Goal: Information Seeking & Learning: Check status

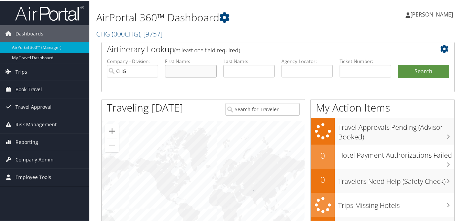
click at [201, 71] on input "text" at bounding box center [190, 70] width 51 height 13
paste input "Carlson, Duwayne A"
click at [201, 71] on input "Carlson, Duwayne A" at bounding box center [190, 70] width 51 height 13
click at [202, 70] on input "Carlson, A" at bounding box center [190, 70] width 51 height 13
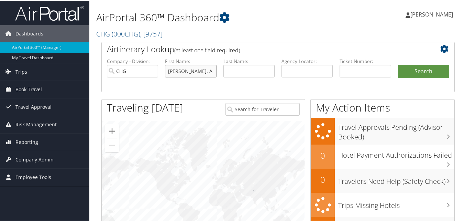
click at [202, 71] on input "Carlson, A" at bounding box center [190, 70] width 51 height 13
type input "Carlson,"
click at [202, 71] on input "Carlson," at bounding box center [190, 70] width 51 height 13
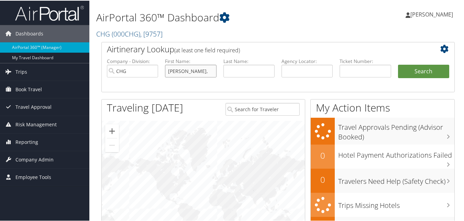
click at [202, 71] on input "Carlson," at bounding box center [190, 70] width 51 height 13
click at [209, 69] on input "text" at bounding box center [190, 70] width 51 height 13
paste input "Duwayne"
type input "Duwayne"
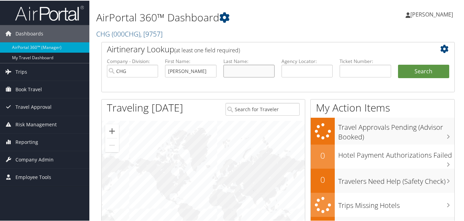
click at [235, 71] on input "text" at bounding box center [248, 70] width 51 height 13
paste input "Carlson"
type input "Carlson"
click at [414, 72] on button "Search" at bounding box center [423, 71] width 51 height 14
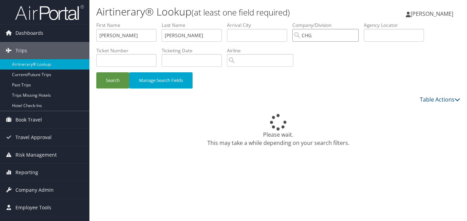
click at [346, 34] on input "CHG" at bounding box center [325, 35] width 66 height 13
click at [107, 83] on button "Search" at bounding box center [112, 80] width 33 height 16
click at [411, 101] on div "Table Actions" at bounding box center [325, 99] width 270 height 8
click at [316, 64] on div "Search Manage Search Fields" at bounding box center [278, 59] width 374 height 74
click at [198, 114] on div "Please wait. This may take a while depending on your search filters." at bounding box center [277, 130] width 363 height 33
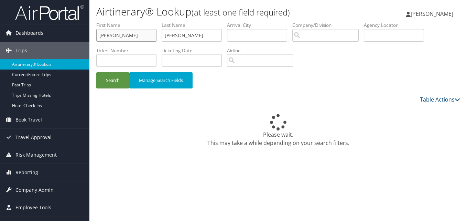
click at [122, 40] on input "[PERSON_NAME]" at bounding box center [126, 35] width 60 height 13
click at [203, 34] on input "[PERSON_NAME]" at bounding box center [191, 35] width 60 height 13
click at [193, 139] on div "Please wait. This may take a while depending on your search filters." at bounding box center [277, 130] width 363 height 33
click at [118, 83] on button "Search" at bounding box center [112, 80] width 33 height 16
click at [116, 26] on label "First Name" at bounding box center [128, 25] width 65 height 7
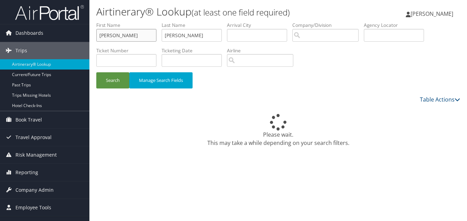
click at [115, 32] on input "Duwayne" at bounding box center [126, 35] width 60 height 13
click at [115, 33] on input "Duwayne" at bounding box center [126, 35] width 60 height 13
paste input "Steven"
click at [115, 33] on input "DuwayStevenne" at bounding box center [126, 35] width 60 height 13
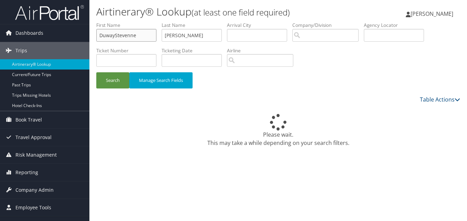
paste input "Steven"
type input "Steven"
click at [212, 40] on input "Carlson" at bounding box center [191, 35] width 60 height 13
paste input "Warner"
click at [189, 36] on input "CarlsonWarner" at bounding box center [191, 35] width 60 height 13
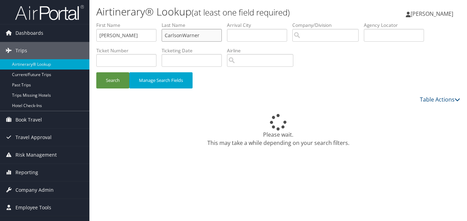
click at [189, 36] on input "CarlsonWarner" at bounding box center [191, 35] width 60 height 13
paste input "text"
type input "Warner"
click at [109, 83] on button "Search" at bounding box center [112, 80] width 33 height 16
click at [281, 97] on div "Table Actions" at bounding box center [325, 99] width 270 height 8
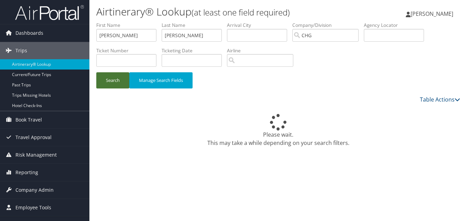
click at [122, 77] on button "Search" at bounding box center [112, 80] width 33 height 16
click at [358, 38] on input "CHG" at bounding box center [325, 35] width 66 height 13
click at [125, 75] on button "Search" at bounding box center [112, 80] width 33 height 16
click at [195, 39] on input "[PERSON_NAME]" at bounding box center [191, 35] width 60 height 13
click at [156, 125] on div "Please wait. This may take a while depending on your search filters." at bounding box center [277, 130] width 363 height 33
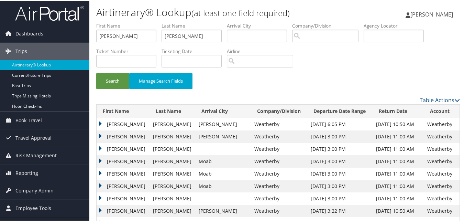
click at [104, 122] on td "[PERSON_NAME]" at bounding box center [123, 123] width 53 height 12
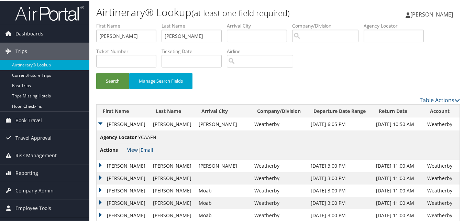
click at [131, 150] on link "View" at bounding box center [132, 149] width 11 height 7
click at [133, 32] on input "Duwayne" at bounding box center [126, 35] width 60 height 13
paste input "Steven"
type input "Steven"
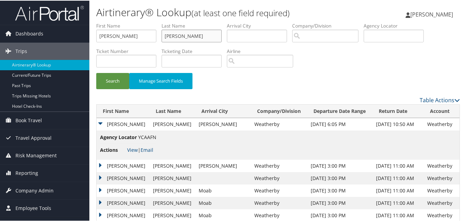
click at [183, 40] on input "Carlson" at bounding box center [191, 35] width 60 height 13
paste input "Warner"
click at [184, 36] on input "CarlsonWarner" at bounding box center [191, 35] width 60 height 13
paste input "text"
type input "Warner"
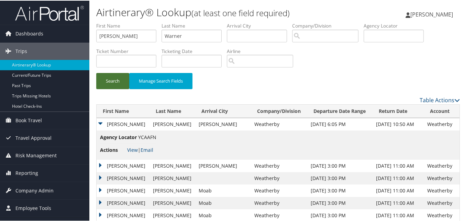
click at [100, 80] on button "Search" at bounding box center [112, 80] width 33 height 16
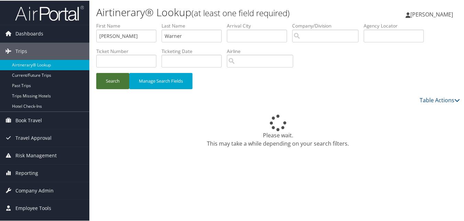
click at [100, 80] on button "Search" at bounding box center [112, 80] width 33 height 16
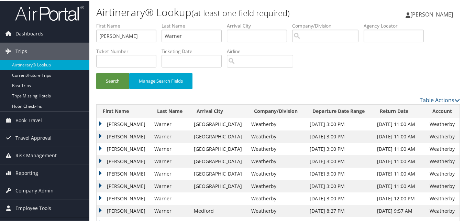
click at [103, 122] on td "Steven" at bounding box center [124, 123] width 54 height 12
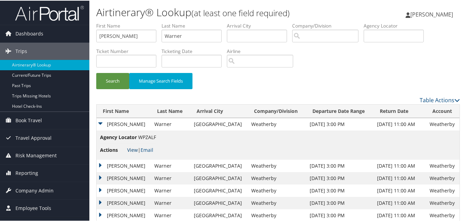
click at [129, 150] on link "View" at bounding box center [132, 149] width 11 height 7
click at [142, 33] on input "Steven" at bounding box center [126, 35] width 60 height 13
paste input "Caryl"
type input "Caryl"
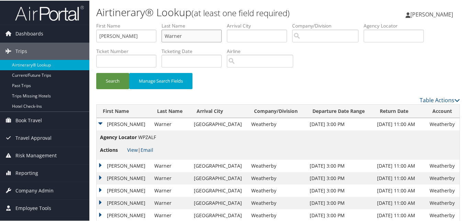
click at [173, 31] on input "Warner" at bounding box center [191, 35] width 60 height 13
paste input "Delling"
type input "Dellinger"
click at [109, 79] on button "Search" at bounding box center [112, 80] width 33 height 16
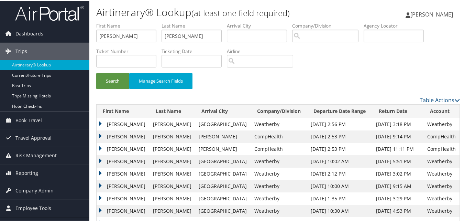
click at [100, 123] on td "Caryl" at bounding box center [123, 123] width 53 height 12
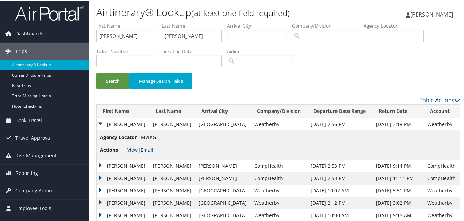
click at [127, 147] on link "View" at bounding box center [132, 149] width 11 height 7
click at [121, 32] on input "Caryl" at bounding box center [126, 35] width 60 height 13
paste input "Lauze"
type input "Lauze"
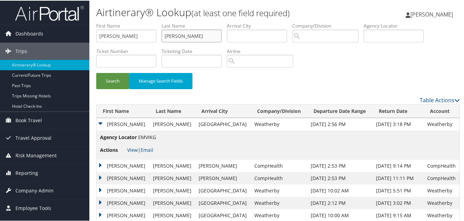
click at [183, 33] on input "Dellinger" at bounding box center [191, 35] width 60 height 13
paste input "Rozan"
type input "Rozan"
click at [115, 78] on button "Search" at bounding box center [112, 80] width 33 height 16
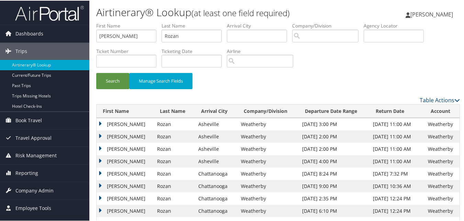
click at [100, 135] on td "Lauze" at bounding box center [125, 136] width 57 height 12
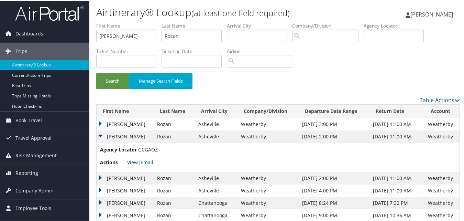
click at [128, 159] on link "View" at bounding box center [132, 161] width 11 height 7
click at [121, 35] on input "Lauze" at bounding box center [126, 35] width 60 height 13
paste input "Ramy"
type input "Ramy"
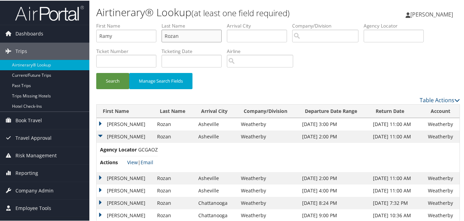
click at [185, 35] on input "Rozan" at bounding box center [191, 35] width 60 height 13
paste input "Shvili"
type input "Shvili"
click at [118, 78] on button "Search" at bounding box center [112, 80] width 33 height 16
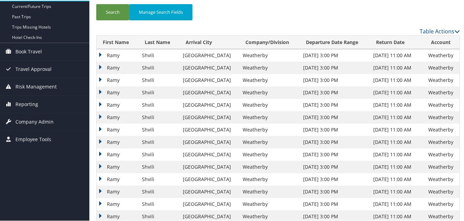
scroll to position [34, 0]
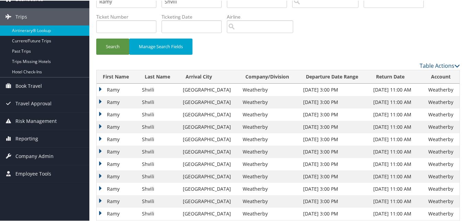
click at [101, 126] on td "Ramy" at bounding box center [118, 126] width 42 height 12
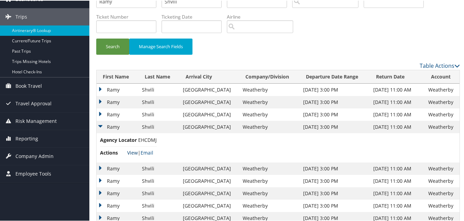
click at [130, 152] on link "View" at bounding box center [132, 151] width 11 height 7
click at [100, 127] on td "Ramy" at bounding box center [118, 126] width 42 height 12
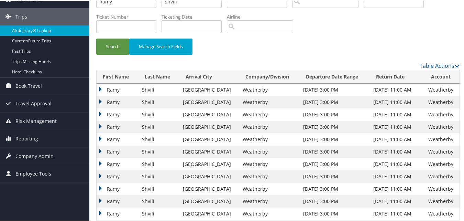
click at [99, 176] on td "Ramy" at bounding box center [118, 175] width 42 height 12
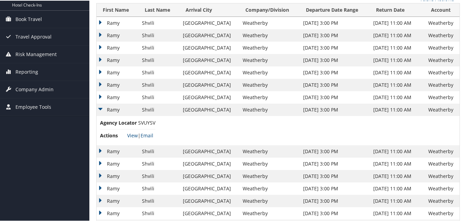
scroll to position [103, 0]
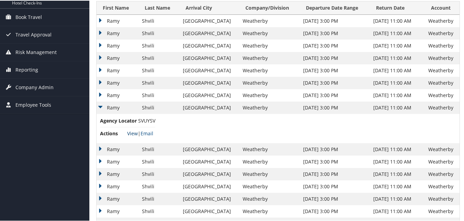
click at [133, 132] on link "View" at bounding box center [132, 132] width 11 height 7
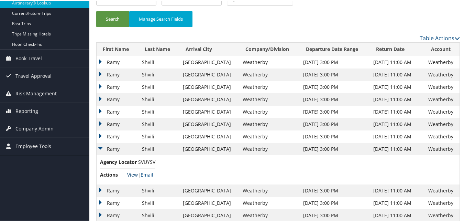
scroll to position [0, 0]
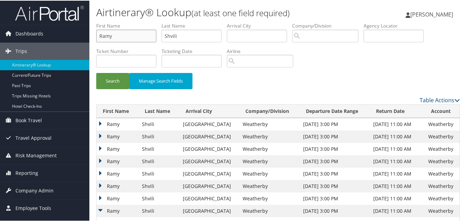
click at [142, 35] on input "Ramy" at bounding box center [126, 35] width 60 height 13
paste input "Thomas"
type input "Thomas"
click at [174, 40] on input "Shvili" at bounding box center [191, 35] width 60 height 13
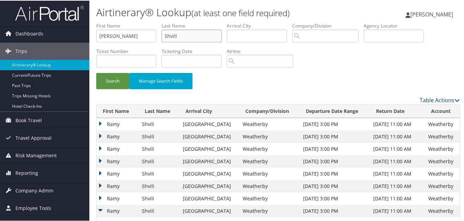
click at [174, 40] on input "Shvili" at bounding box center [191, 35] width 60 height 13
paste input "Gauldin"
type input "Gauldin"
click at [124, 80] on button "Search" at bounding box center [112, 80] width 33 height 16
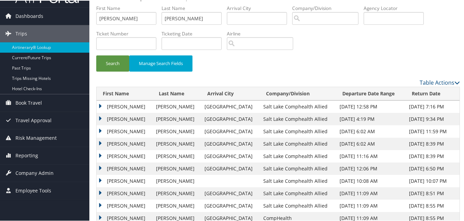
scroll to position [34, 0]
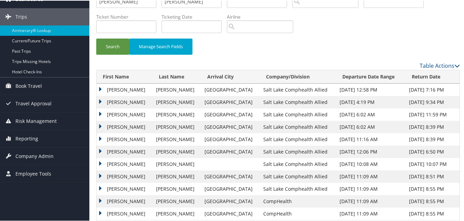
click at [102, 139] on td "Thomas" at bounding box center [125, 138] width 56 height 12
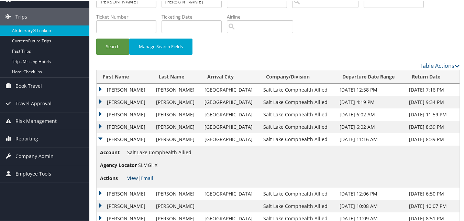
click at [131, 175] on link "View" at bounding box center [132, 177] width 11 height 7
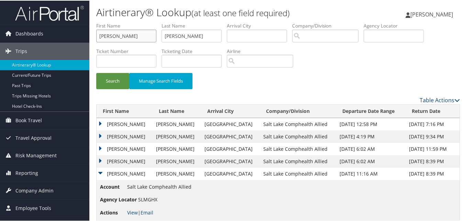
click at [135, 38] on input "Thomas" at bounding box center [126, 35] width 60 height 13
paste input "Robert"
type input "Robert"
click at [188, 33] on input "Gauldin" at bounding box center [191, 35] width 60 height 13
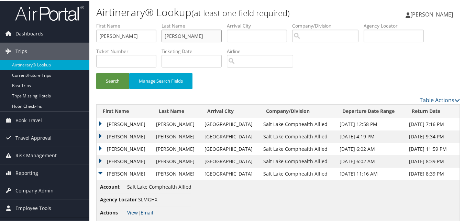
click at [188, 33] on input "Gauldin" at bounding box center [191, 35] width 60 height 13
paste input "Westrol"
type input "Westrol"
click at [120, 79] on button "Search" at bounding box center [112, 80] width 33 height 16
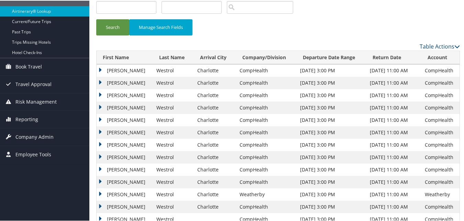
scroll to position [69, 0]
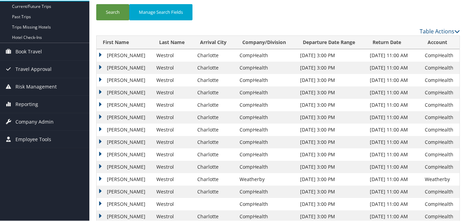
click at [100, 127] on td "Robert" at bounding box center [125, 129] width 56 height 12
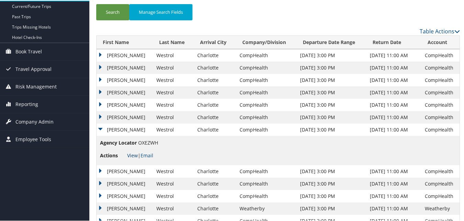
click at [128, 154] on link "View" at bounding box center [132, 154] width 11 height 7
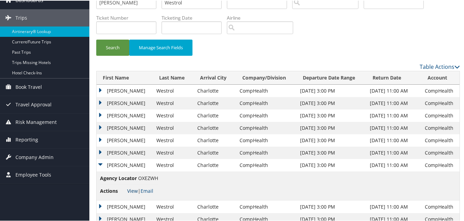
scroll to position [0, 0]
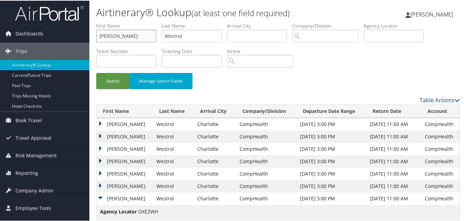
click at [112, 35] on input "Robert" at bounding box center [126, 35] width 60 height 13
paste input "Shravan"
type input "Shravan"
click at [177, 40] on input "Westrol" at bounding box center [191, 35] width 60 height 13
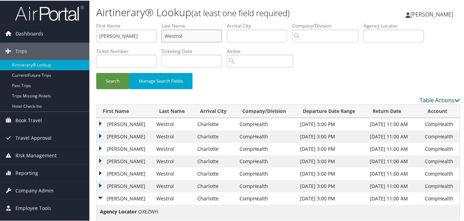
click at [177, 40] on input "Westrol" at bounding box center [191, 35] width 60 height 13
paste input "Narmala"
type input "Narmala"
click at [121, 74] on button "Search" at bounding box center [112, 80] width 33 height 16
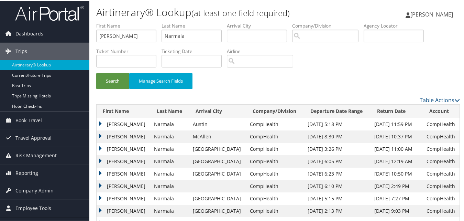
scroll to position [34, 0]
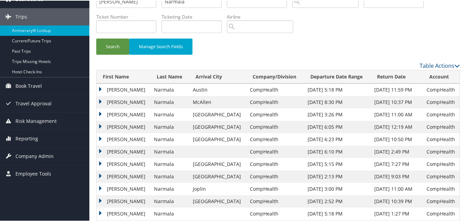
click at [100, 127] on td "Shravan" at bounding box center [124, 126] width 54 height 12
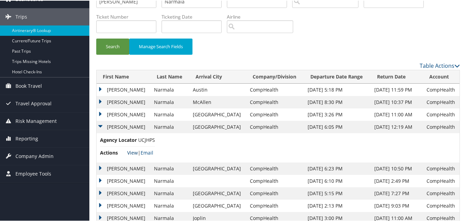
click at [130, 154] on link "View" at bounding box center [132, 151] width 11 height 7
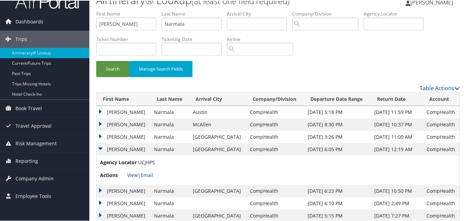
scroll to position [0, 0]
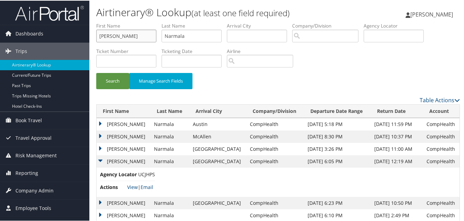
click at [113, 35] on input "Shravan" at bounding box center [126, 35] width 60 height 13
paste input "Mustafa"
type input "Mustafa"
click at [167, 31] on input "Narmala" at bounding box center [191, 35] width 60 height 13
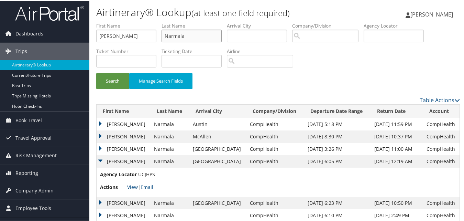
click at [170, 32] on input "Narmala" at bounding box center [191, 35] width 60 height 13
paste input "Ajam"
type input "Ajam"
click at [112, 80] on button "Search" at bounding box center [112, 80] width 33 height 16
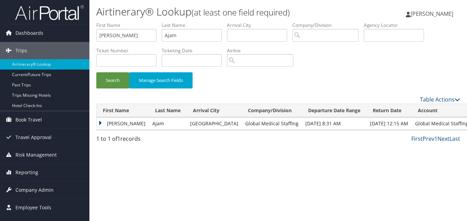
click at [102, 121] on td "Mustafa" at bounding box center [123, 123] width 52 height 12
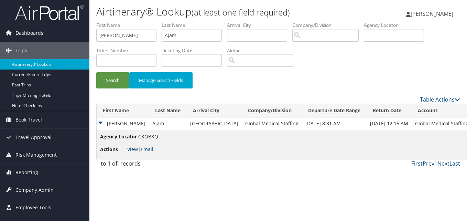
click at [132, 150] on link "View" at bounding box center [132, 149] width 11 height 7
click at [125, 35] on input "Mustafa" at bounding box center [126, 35] width 60 height 13
paste input "Kim"
type input "Kim"
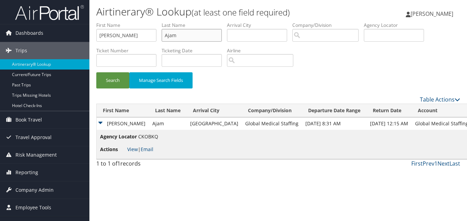
click at [173, 30] on input "Ajam" at bounding box center [191, 35] width 60 height 13
paste input "Wiggins"
type input "Wiggins"
click at [104, 82] on button "Search" at bounding box center [112, 80] width 33 height 16
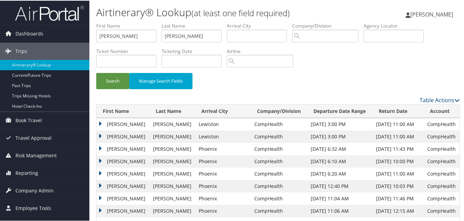
click at [101, 135] on td "Kim" at bounding box center [123, 136] width 53 height 12
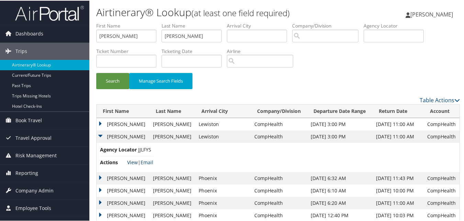
click at [136, 163] on link "View" at bounding box center [132, 161] width 11 height 7
click at [133, 35] on input "Kim" at bounding box center [126, 35] width 60 height 13
paste input "Scott"
type input "Scott"
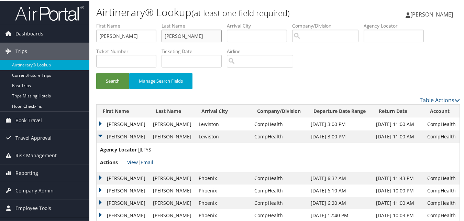
click at [179, 33] on input "Wiggins" at bounding box center [191, 35] width 60 height 13
paste input "Dryzer"
type input "Dryzer"
click at [116, 80] on button "Search" at bounding box center [112, 80] width 33 height 16
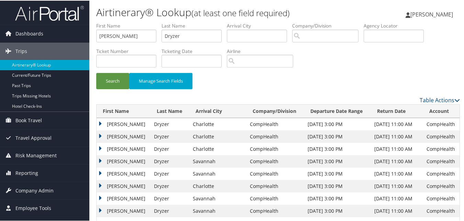
click at [100, 120] on td "Scott" at bounding box center [124, 123] width 54 height 12
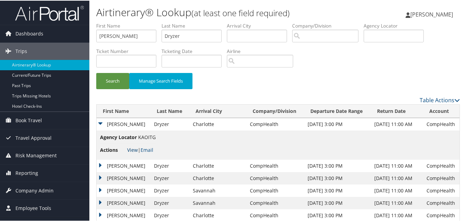
click at [132, 150] on link "View" at bounding box center [132, 149] width 11 height 7
click at [133, 36] on input "Scott" at bounding box center [126, 35] width 60 height 13
paste input "Nicole"
type input "Nicole"
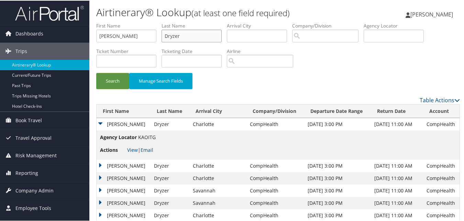
click at [176, 38] on input "Dryzer" at bounding box center [191, 35] width 60 height 13
paste input "Simpson"
type input "Simpson"
click at [117, 80] on button "Search" at bounding box center [112, 80] width 33 height 16
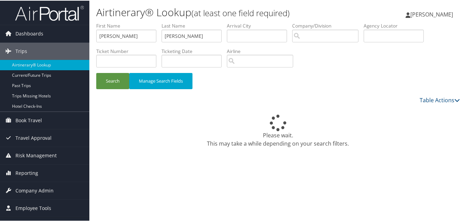
click at [247, 115] on div "Please wait. This may take a while depending on your search filters." at bounding box center [277, 130] width 363 height 33
click at [365, 80] on div "Search Manage Search Fields" at bounding box center [278, 83] width 374 height 23
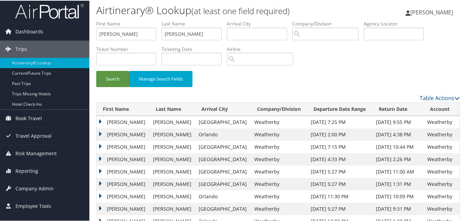
scroll to position [34, 0]
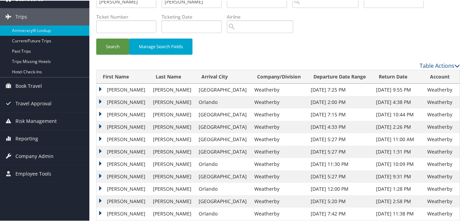
click at [100, 128] on td "Nicole" at bounding box center [123, 126] width 53 height 12
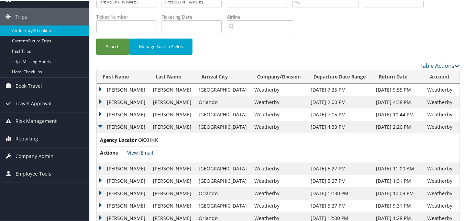
click at [129, 153] on link "View" at bounding box center [132, 151] width 11 height 7
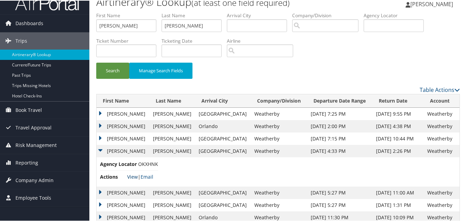
scroll to position [0, 0]
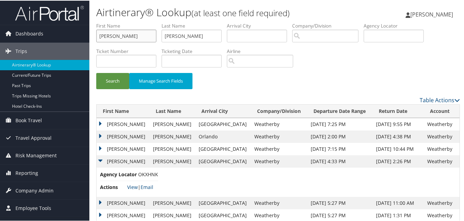
click at [123, 38] on input "Nicole" at bounding box center [126, 35] width 60 height 13
paste input "Syed"
type input "Syed"
click at [170, 37] on input "Simpson" at bounding box center [191, 35] width 60 height 13
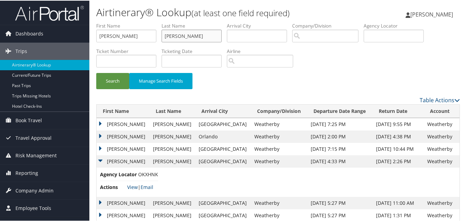
click at [170, 37] on input "Simpson" at bounding box center [191, 35] width 60 height 13
paste input "Haider"
type input "Haider"
click at [122, 84] on button "Search" at bounding box center [112, 80] width 33 height 16
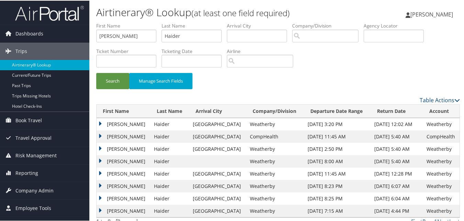
click at [102, 123] on td "Syed" at bounding box center [124, 123] width 54 height 12
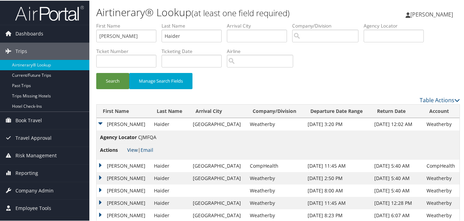
click at [130, 150] on link "View" at bounding box center [132, 149] width 11 height 7
click at [133, 34] on input "Syed" at bounding box center [126, 35] width 60 height 13
paste input "Cheryl"
type input "Cheryl"
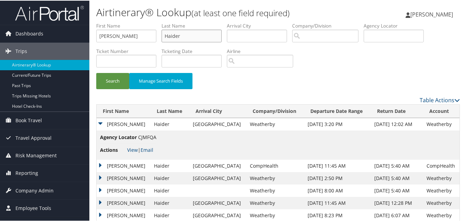
click at [210, 37] on input "Haider" at bounding box center [191, 35] width 60 height 13
paste input "Cammock"
type input "Cammock"
click at [125, 74] on button "Search" at bounding box center [112, 80] width 33 height 16
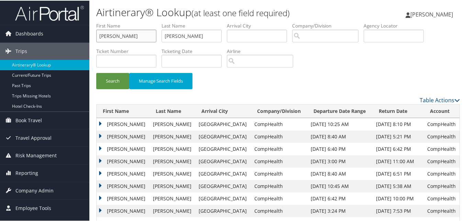
click at [117, 34] on input "Cheryl" at bounding box center [126, 35] width 60 height 13
paste input "Thomas"
type input "Thomas"
click at [201, 40] on input "Cammock" at bounding box center [191, 35] width 60 height 13
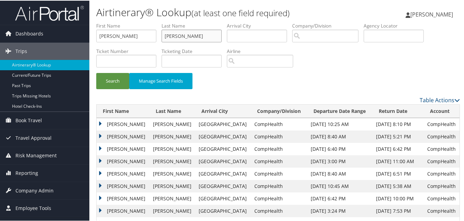
click at [201, 40] on input "Cammock" at bounding box center [191, 35] width 60 height 13
paste input "Lovas"
type input "Lovas"
click at [114, 69] on li "Ticket Number" at bounding box center [128, 59] width 65 height 25
click at [114, 77] on button "Search" at bounding box center [112, 80] width 33 height 16
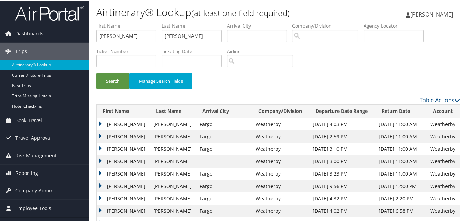
drag, startPoint x: 101, startPoint y: 122, endPoint x: 103, endPoint y: 126, distance: 4.6
click at [101, 122] on td "Thomas" at bounding box center [123, 123] width 53 height 12
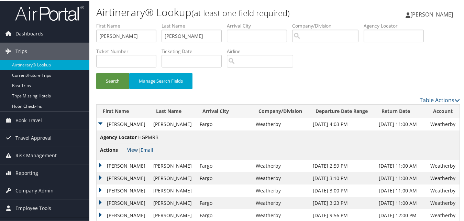
click at [134, 151] on link "View" at bounding box center [132, 149] width 11 height 7
click at [147, 40] on input "Thomas" at bounding box center [126, 35] width 60 height 13
paste input "Jerry"
type input "Jerry"
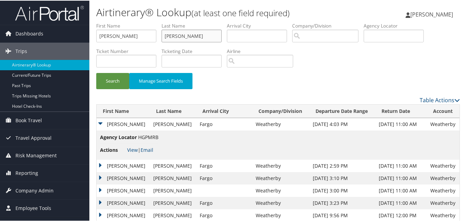
click at [193, 38] on input "Lovas" at bounding box center [191, 35] width 60 height 13
paste input "Gilbert"
type input "Gilbert"
click at [120, 82] on button "Search" at bounding box center [112, 80] width 33 height 16
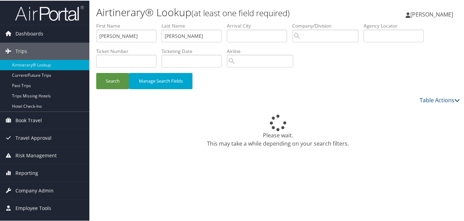
click at [303, 90] on div "Search Manage Search Fields" at bounding box center [278, 83] width 374 height 23
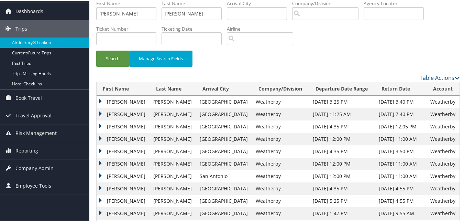
scroll to position [34, 0]
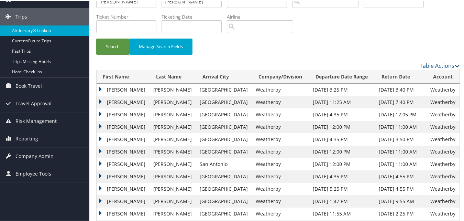
click at [97, 128] on td "Jerry" at bounding box center [123, 126] width 53 height 12
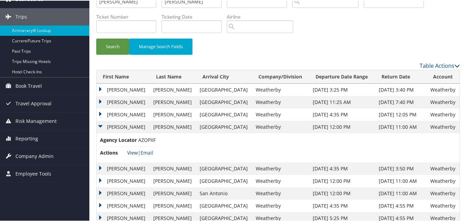
click at [131, 151] on link "View" at bounding box center [132, 151] width 11 height 7
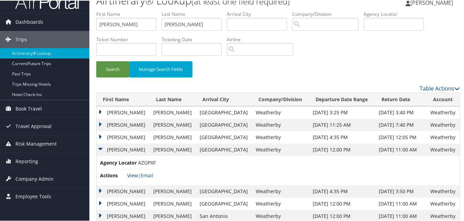
scroll to position [0, 0]
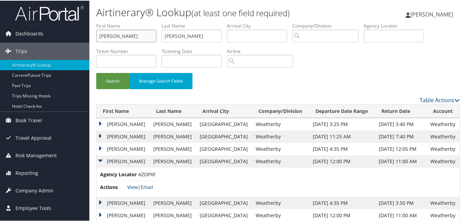
click at [127, 40] on input "Jerry" at bounding box center [126, 35] width 60 height 13
paste input "Ngunyi"
type input "Ngunyi"
click at [179, 34] on input "Gilbert" at bounding box center [191, 35] width 60 height 13
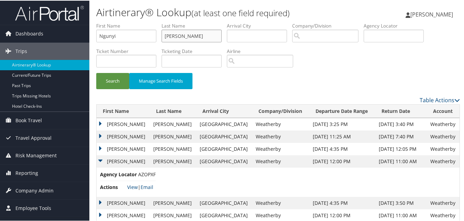
click at [179, 34] on input "Gilbert" at bounding box center [191, 35] width 60 height 13
paste input "Tambo"
type input "Tambo"
click at [114, 77] on button "Search" at bounding box center [112, 80] width 33 height 16
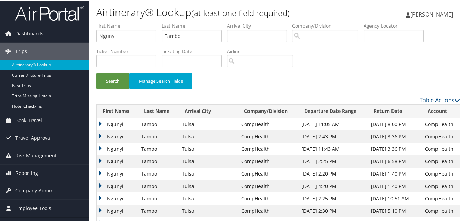
click at [101, 122] on td "Ngunyi" at bounding box center [117, 123] width 41 height 12
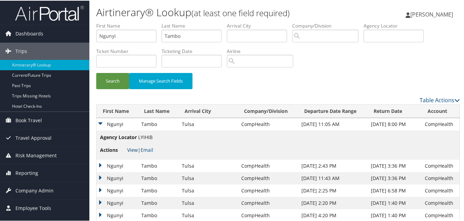
click at [134, 150] on link "View" at bounding box center [132, 149] width 11 height 7
click at [132, 33] on input "Ngunyi" at bounding box center [126, 35] width 60 height 13
paste input "Brian"
type input "Brian"
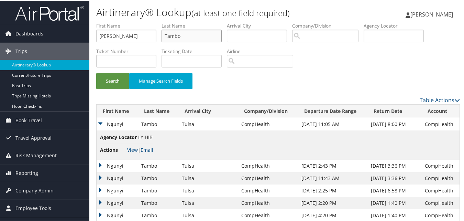
click at [183, 39] on input "Tambo" at bounding box center [191, 35] width 60 height 13
paste input "Steiner"
type input "Steiner"
click at [117, 86] on button "Search" at bounding box center [112, 80] width 33 height 16
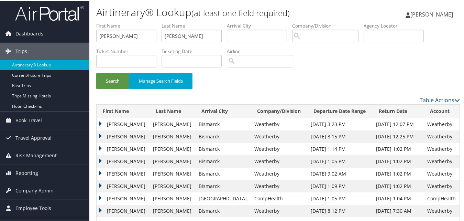
click at [101, 134] on td "Brian" at bounding box center [123, 136] width 53 height 12
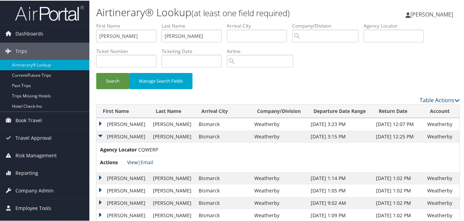
click at [131, 161] on link "View" at bounding box center [132, 161] width 11 height 7
click at [127, 35] on input "Brian" at bounding box center [126, 35] width 60 height 13
paste input "Hany"
type input "Hany"
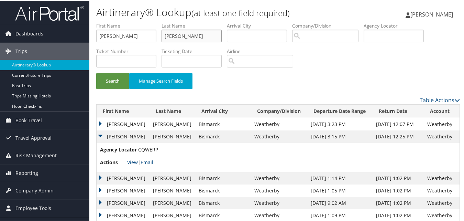
click at [174, 36] on input "Steiner" at bounding box center [191, 35] width 60 height 13
paste input "Eskarous"
type input "Eskarous"
click at [117, 85] on button "Search" at bounding box center [112, 80] width 33 height 16
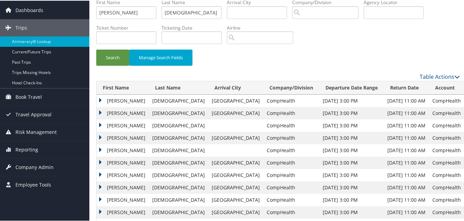
scroll to position [34, 0]
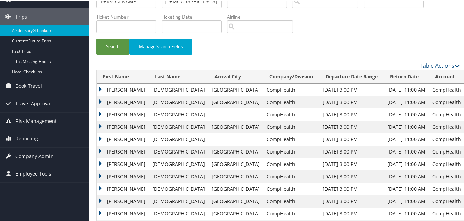
click at [102, 150] on td "Hany" at bounding box center [123, 151] width 52 height 12
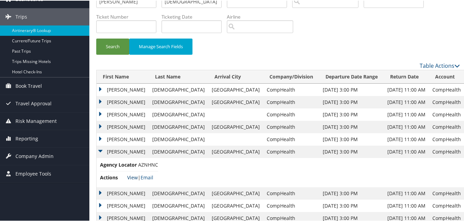
click at [132, 175] on link "View" at bounding box center [132, 176] width 11 height 7
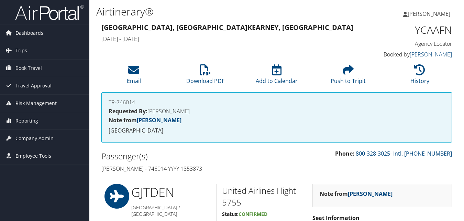
scroll to position [462, 0]
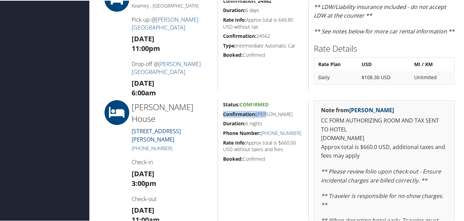
drag, startPoint x: 216, startPoint y: 112, endPoint x: 264, endPoint y: 112, distance: 47.4
click at [264, 112] on div "Status: Confirmed Confirmation: VICKY Duration: 6 nights Phone Number: (308) 69…" at bounding box center [262, 210] width 91 height 222
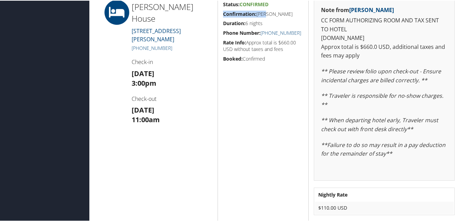
scroll to position [566, 0]
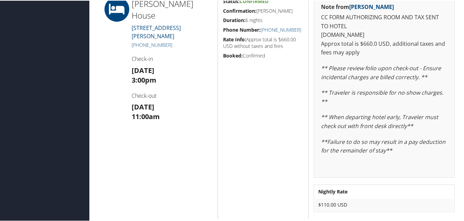
click at [267, 174] on div "Status: Confirmed Confirmation: VICKY Duration: 6 nights Phone Number: (308) 69…" at bounding box center [262, 107] width 91 height 222
drag, startPoint x: 298, startPoint y: 27, endPoint x: 261, endPoint y: 31, distance: 37.3
click at [261, 31] on h5 "Phone Number: (308) 698-4000" at bounding box center [263, 29] width 80 height 7
copy link "(308) 698-4000"
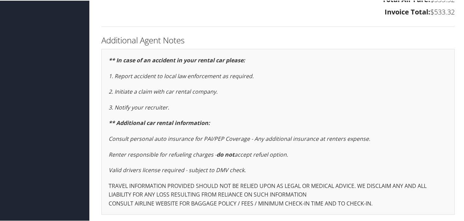
scroll to position [1009, 0]
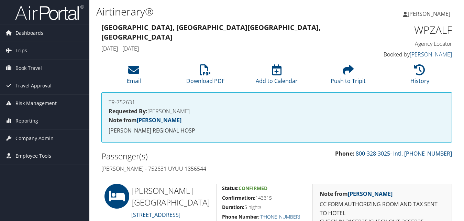
scroll to position [103, 0]
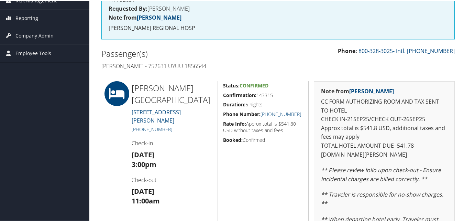
drag, startPoint x: 219, startPoint y: 94, endPoint x: 280, endPoint y: 94, distance: 60.8
click at [280, 94] on div "Status: Confirmed Confirmation: 143315 Duration: 5 nights Phone Number: (615) 8…" at bounding box center [262, 199] width 91 height 239
copy h5 "Confirmation: 143315"
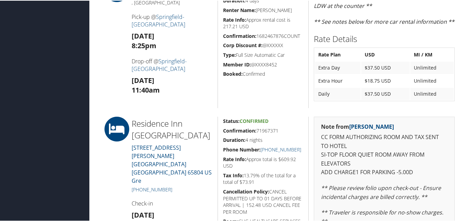
scroll to position [515, 0]
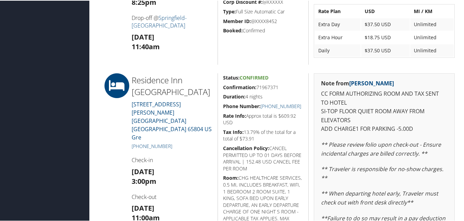
drag, startPoint x: 223, startPoint y: 88, endPoint x: 278, endPoint y: 84, distance: 54.7
click at [278, 84] on h5 "Confirmation: 71967371" at bounding box center [263, 86] width 80 height 7
copy h5 "Confirmation: 71967371"
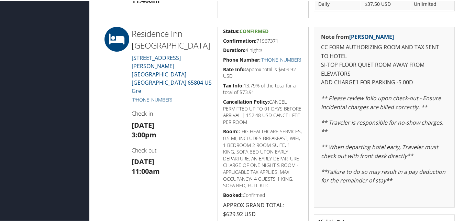
scroll to position [550, 0]
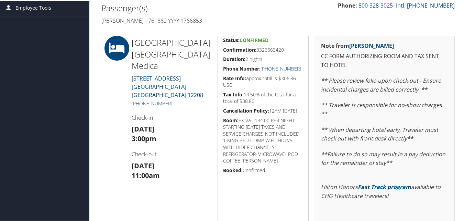
scroll to position [73, 0]
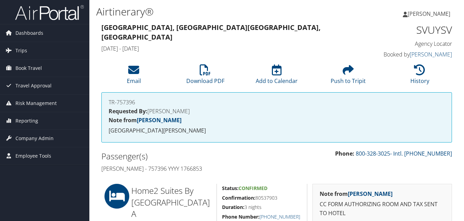
scroll to position [103, 0]
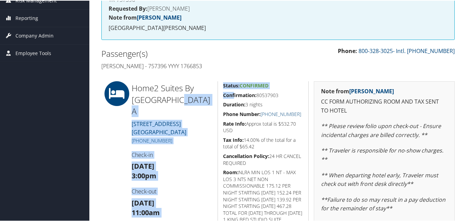
click at [233, 94] on div "Home2 Suites By [GEOGRAPHIC_DATA] A [STREET_ADDRESS] [PHONE_NUMBER] Check-in [D…" at bounding box center [277, 207] width 363 height 254
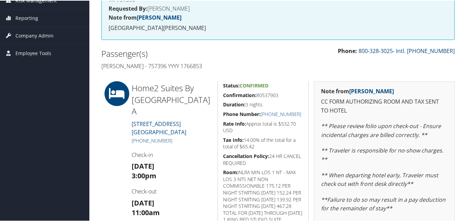
drag, startPoint x: 233, startPoint y: 94, endPoint x: 223, endPoint y: 99, distance: 10.8
click at [223, 99] on div "Status: Confirmed Confirmation: 80537903 Duration: 3 nights Phone Number: +1 (5…" at bounding box center [262, 207] width 91 height 254
drag, startPoint x: 223, startPoint y: 93, endPoint x: 281, endPoint y: 96, distance: 58.1
click at [281, 96] on h5 "Confirmation: 80537903" at bounding box center [263, 94] width 80 height 7
copy h5 "Confirmation: 80537903"
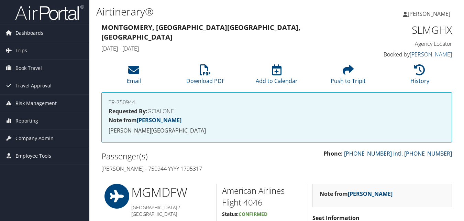
scroll to position [515, 0]
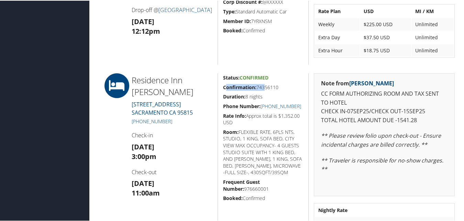
drag, startPoint x: 228, startPoint y: 87, endPoint x: 261, endPoint y: 88, distance: 33.7
click at [261, 88] on h5 "Confirmation: 74356110" at bounding box center [263, 86] width 80 height 7
drag, startPoint x: 222, startPoint y: 86, endPoint x: 280, endPoint y: 85, distance: 58.4
click at [280, 85] on h5 "Confirmation: 74356110" at bounding box center [263, 86] width 80 height 7
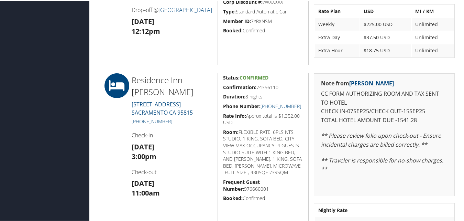
copy h5 "Confirmation: 74356110"
drag, startPoint x: 301, startPoint y: 108, endPoint x: 268, endPoint y: 108, distance: 33.3
click at [268, 108] on h5 "Phone Number: [PHONE_NUMBER]" at bounding box center [263, 105] width 80 height 7
copy link "[PHONE_NUMBER]"
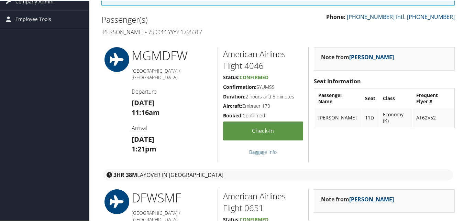
scroll to position [0, 0]
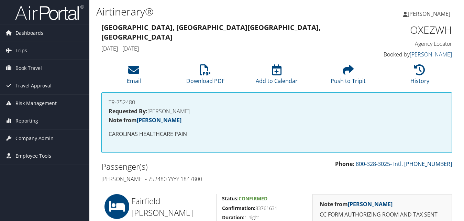
scroll to position [90, 0]
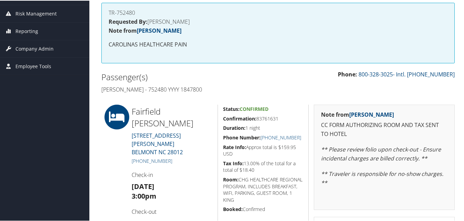
drag, startPoint x: 221, startPoint y: 120, endPoint x: 280, endPoint y: 115, distance: 58.6
click at [280, 115] on div "Status: Confirmed Confirmation: 83761631 Duration: 1 night Phone Number: [PHONE…" at bounding box center [262, 177] width 91 height 146
copy h5 "Confirmation: 83761631"
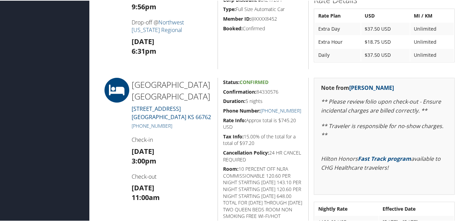
scroll to position [790, 0]
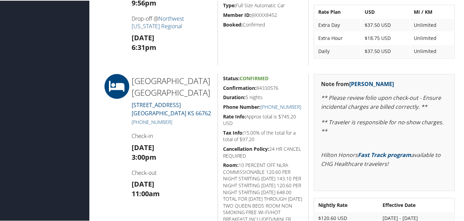
drag, startPoint x: 233, startPoint y: 87, endPoint x: 288, endPoint y: 87, distance: 55.3
click at [288, 87] on div "Status: Confirmed Confirmation: 84330576 Duration: 5 nights Phone Number: +11 (…" at bounding box center [262, 165] width 91 height 184
copy h5 "Confirmation: 84330576"
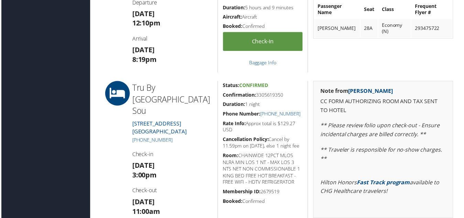
scroll to position [412, 0]
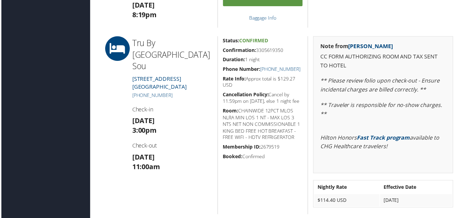
drag, startPoint x: 222, startPoint y: 50, endPoint x: 287, endPoint y: 53, distance: 64.6
click at [287, 53] on h5 "Confirmation: 3305619350" at bounding box center [263, 50] width 80 height 7
copy h5 "Confirmation: 3305619350"
drag, startPoint x: 295, startPoint y: 70, endPoint x: 261, endPoint y: 68, distance: 34.7
click at [261, 68] on h5 "Phone Number: [PHONE_NUMBER]" at bounding box center [263, 69] width 80 height 7
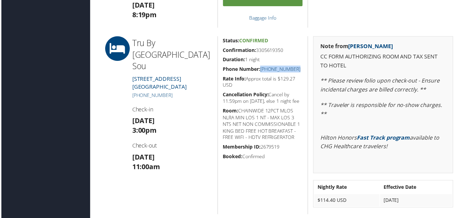
copy link "[PHONE_NUMBER]"
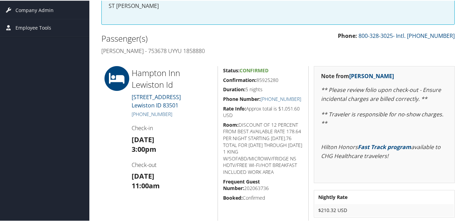
scroll to position [137, 0]
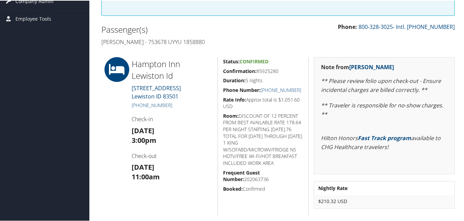
drag, startPoint x: 239, startPoint y: 68, endPoint x: 279, endPoint y: 66, distance: 40.6
click at [279, 66] on div "Status: Confirmed Confirmation: 85925280 Duration: 5 nights Phone Number: +1 (2…" at bounding box center [262, 135] width 91 height 158
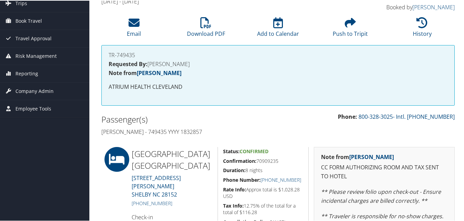
scroll to position [103, 0]
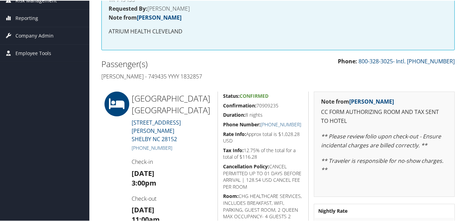
drag, startPoint x: 222, startPoint y: 104, endPoint x: 278, endPoint y: 104, distance: 55.7
click at [278, 104] on h5 "Confirmation: 70909235" at bounding box center [263, 104] width 80 height 7
copy h5 "Confirmation: 70909235"
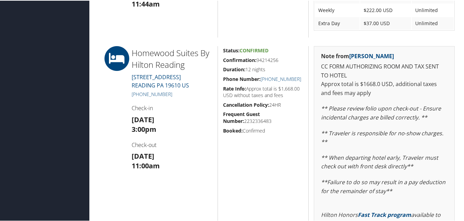
scroll to position [550, 0]
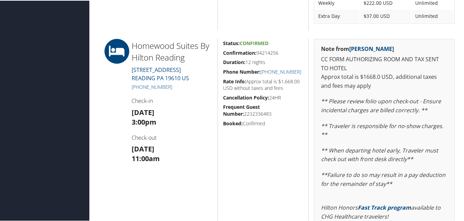
drag, startPoint x: 220, startPoint y: 55, endPoint x: 282, endPoint y: 53, distance: 61.5
click at [282, 53] on div "Status: Confirmed Confirmation: 94214256 Duration: 12 nights Phone Number: [PHO…" at bounding box center [262, 160] width 91 height 245
copy h5 "Confirmation: 94214256"
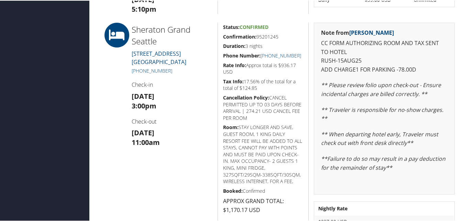
scroll to position [412, 0]
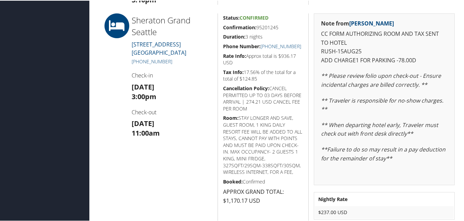
drag, startPoint x: 239, startPoint y: 25, endPoint x: 278, endPoint y: 24, distance: 39.5
click at [278, 24] on h5 "Confirmation: 95201245" at bounding box center [263, 26] width 80 height 7
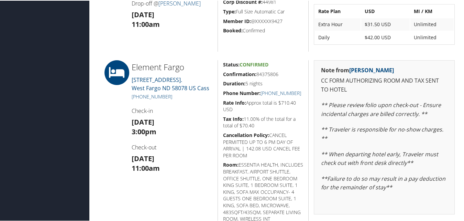
scroll to position [206, 0]
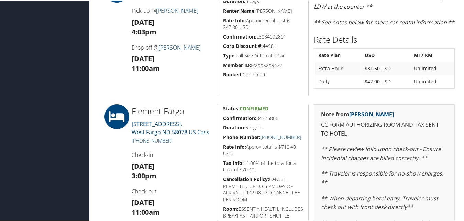
drag, startPoint x: 228, startPoint y: 115, endPoint x: 276, endPoint y: 113, distance: 47.4
click at [276, 113] on div "Status: Confirmed Confirmation: 84375806 Duration: 5 nights Phone Number: [PHON…" at bounding box center [262, 200] width 91 height 195
drag, startPoint x: 276, startPoint y: 113, endPoint x: 265, endPoint y: 116, distance: 10.9
click at [266, 115] on h5 "Confirmation: 84375806" at bounding box center [263, 117] width 80 height 7
drag, startPoint x: 222, startPoint y: 117, endPoint x: 280, endPoint y: 113, distance: 58.5
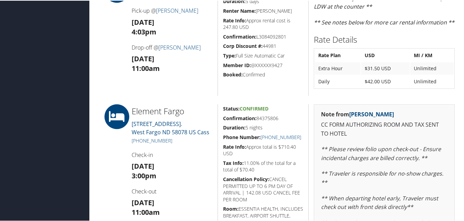
click at [280, 113] on div "Status: Confirmed Confirmation: 84375806 Duration: 5 nights Phone Number: [PHON…" at bounding box center [262, 200] width 91 height 195
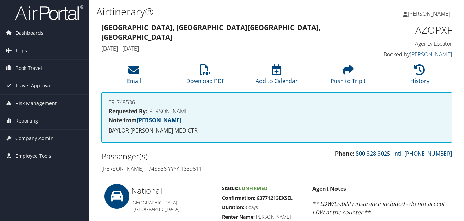
scroll to position [278, 0]
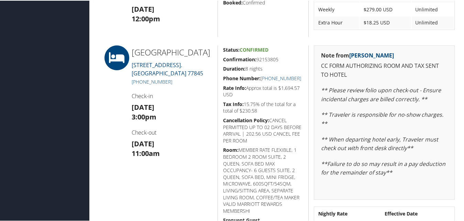
drag, startPoint x: 223, startPoint y: 58, endPoint x: 278, endPoint y: 60, distance: 54.7
click at [278, 60] on h5 "Confirmation: 92153805" at bounding box center [263, 58] width 80 height 7
copy h5 "Confirmation: 92153805"
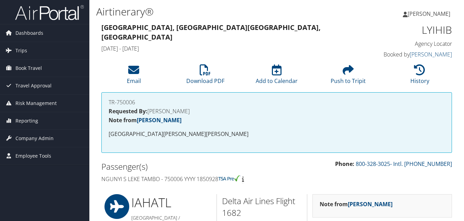
scroll to position [566, 0]
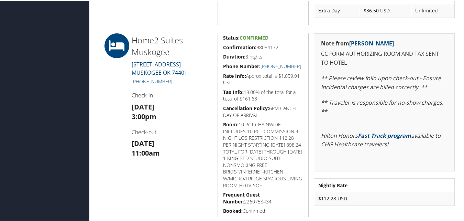
drag, startPoint x: 223, startPoint y: 46, endPoint x: 279, endPoint y: 48, distance: 56.7
click at [279, 48] on h5 "Confirmation: 98054172" at bounding box center [263, 46] width 80 height 7
copy h5 "Confirmation: 98054172"
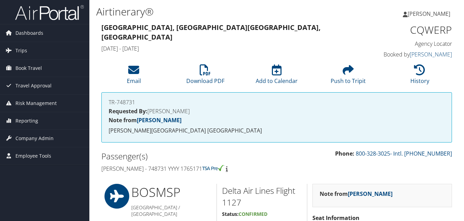
scroll to position [566, 0]
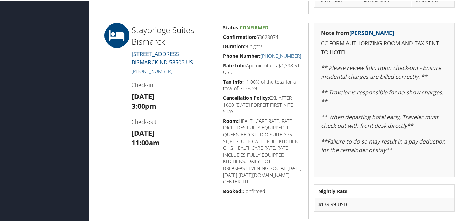
drag, startPoint x: 219, startPoint y: 35, endPoint x: 280, endPoint y: 35, distance: 61.5
click at [280, 35] on div "Status: Confirmed Confirmation: 63628074 Duration: 9 nights Phone Number: [PHON…" at bounding box center [262, 119] width 91 height 195
copy h5 "Confirmation: 63628074"
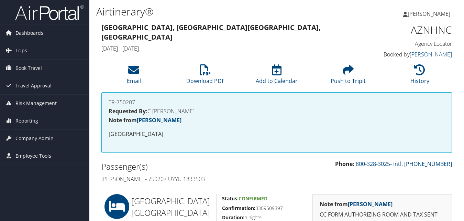
scroll to position [103, 0]
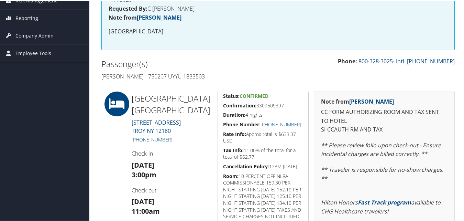
drag, startPoint x: 222, startPoint y: 105, endPoint x: 284, endPoint y: 102, distance: 62.6
click at [284, 102] on h5 "Confirmation: 3309509397" at bounding box center [263, 104] width 80 height 7
copy h5 "Confirmation: 3309509397"
